Goal: Use online tool/utility: Use online tool/utility

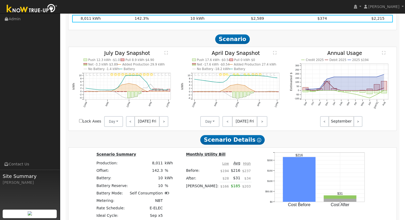
scroll to position [356, 0]
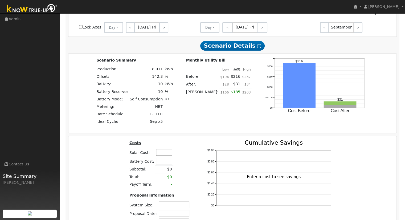
click at [163, 154] on input "text" at bounding box center [164, 152] width 16 height 7
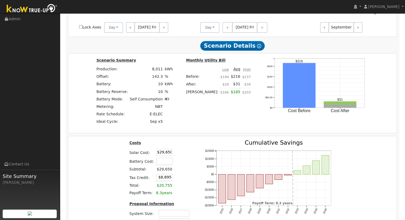
click at [165, 151] on input "$29,650" at bounding box center [164, 152] width 16 height 7
type input "$29,450"
type input "$8,835"
click at [221, 141] on div "Costs Solar Cost: $29,450 Battery Cost: Subtotal: $29,450 Tax Credit: $8,835 To…" at bounding box center [232, 191] width 328 height 110
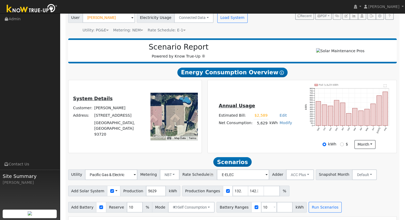
scroll to position [0, 0]
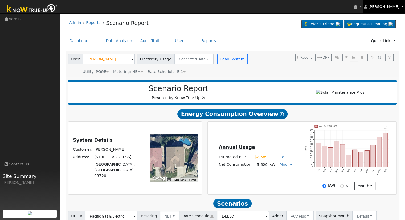
click at [399, 6] on link "[PERSON_NAME]" at bounding box center [383, 6] width 43 height 13
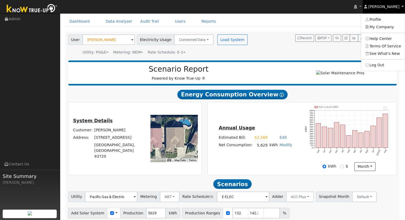
scroll to position [106, 0]
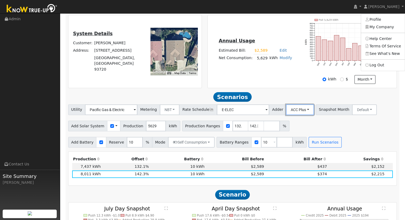
drag, startPoint x: 287, startPoint y: 111, endPoint x: 292, endPoint y: 117, distance: 8.5
click at [287, 111] on button "ACC Plus" at bounding box center [300, 109] width 28 height 11
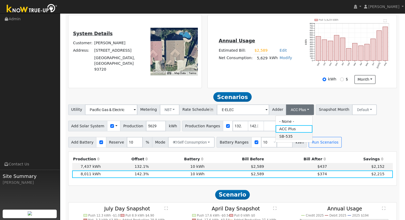
click at [294, 139] on link "SB-535" at bounding box center [293, 135] width 37 height 7
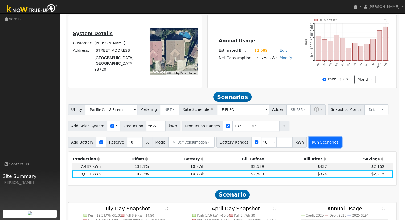
click at [313, 143] on button "Run Scenarios" at bounding box center [324, 142] width 33 height 11
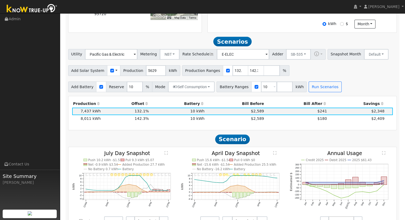
scroll to position [184, 0]
